Goal: Navigation & Orientation: Find specific page/section

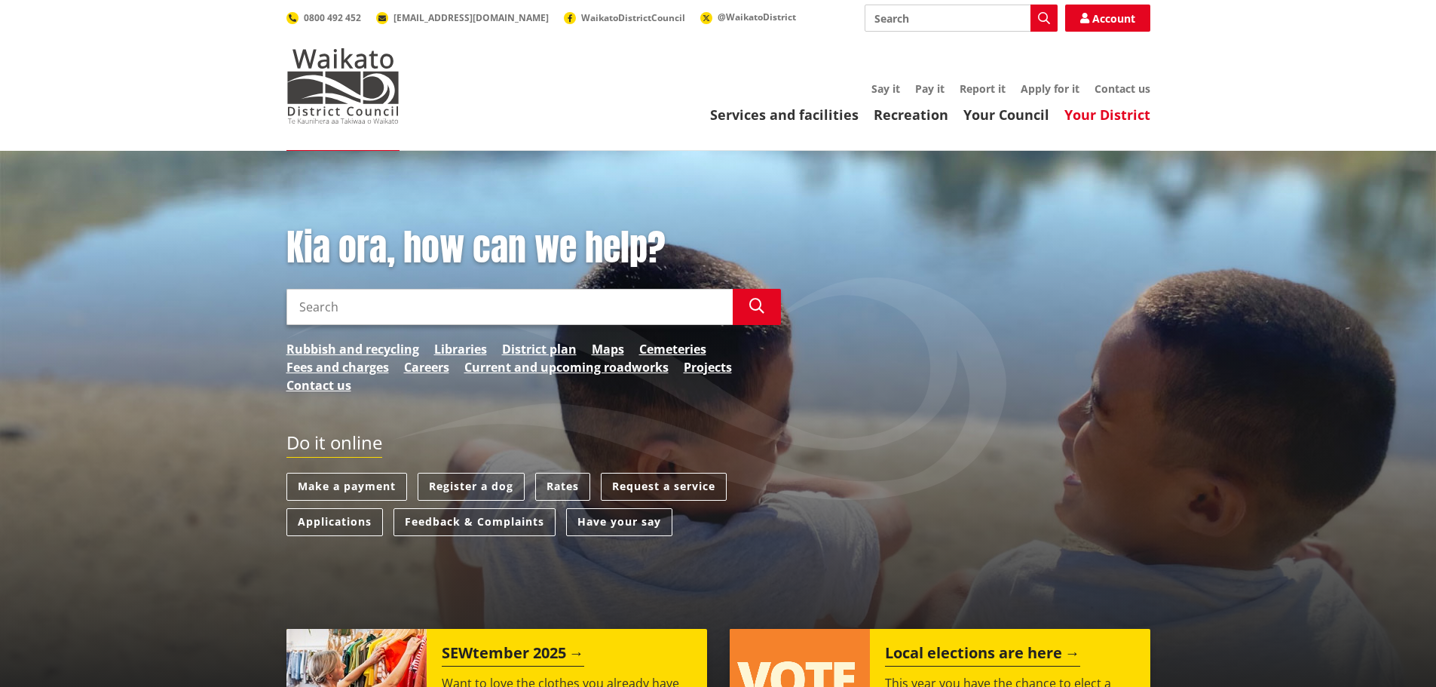
click at [1105, 108] on link "Your District" at bounding box center [1107, 115] width 86 height 18
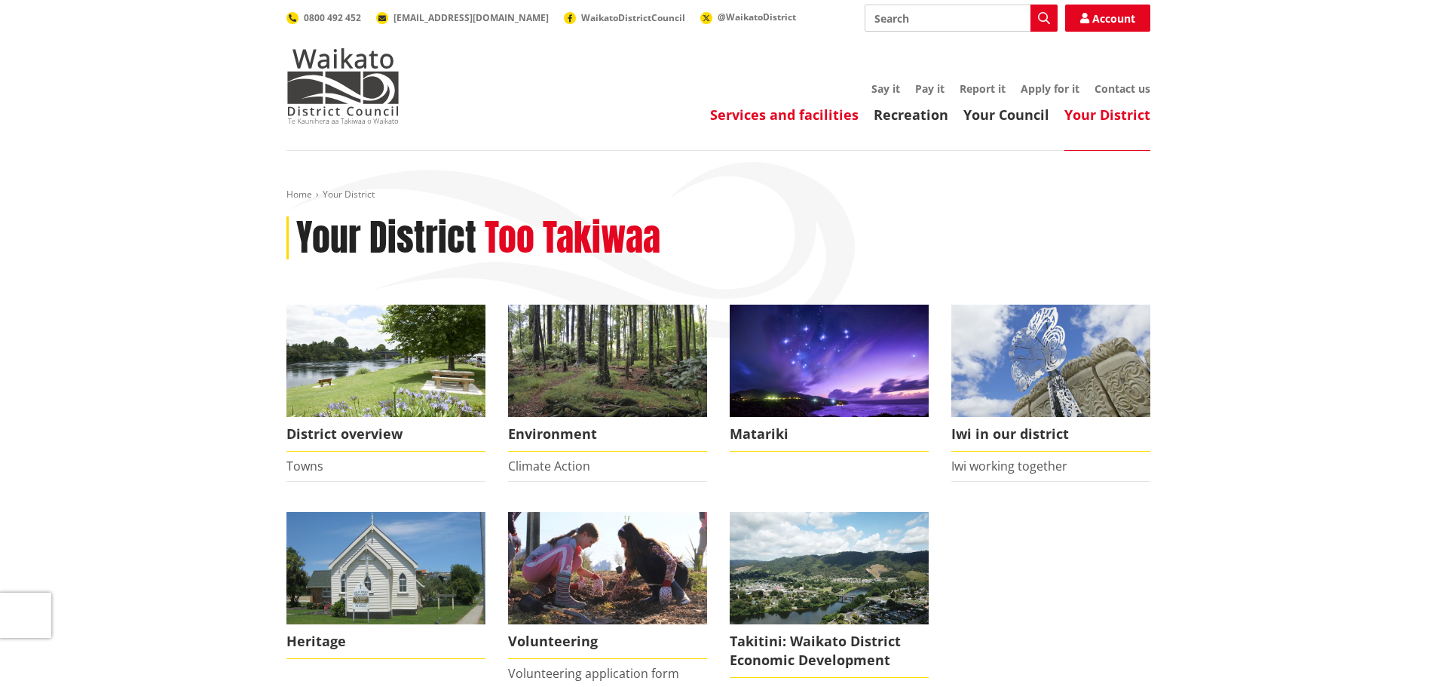
click at [787, 121] on link "Services and facilities" at bounding box center [784, 115] width 149 height 18
